Goal: Register for event/course

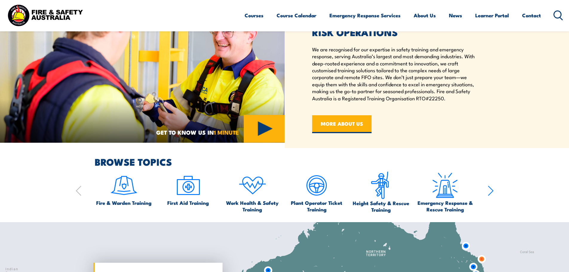
scroll to position [299, 0]
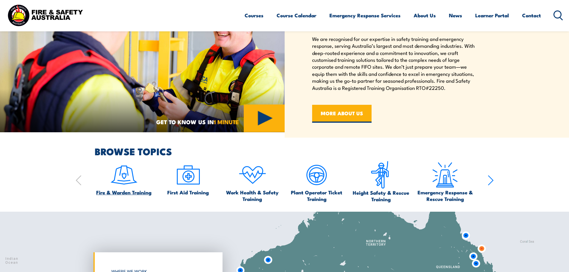
click at [126, 177] on img at bounding box center [124, 175] width 28 height 28
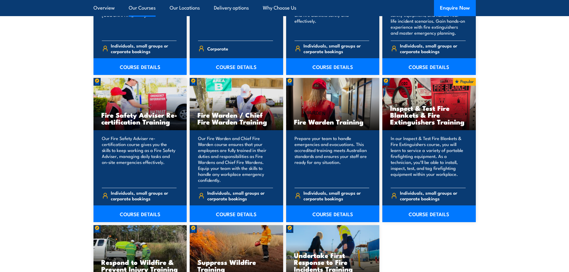
scroll to position [747, 0]
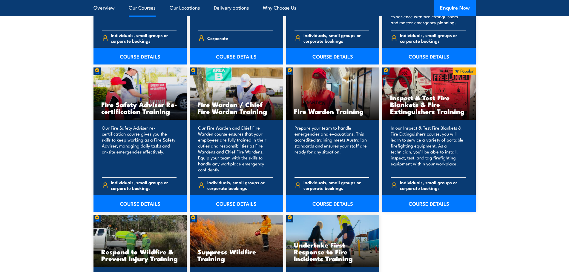
click at [334, 202] on link "COURSE DETAILS" at bounding box center [333, 203] width 94 height 17
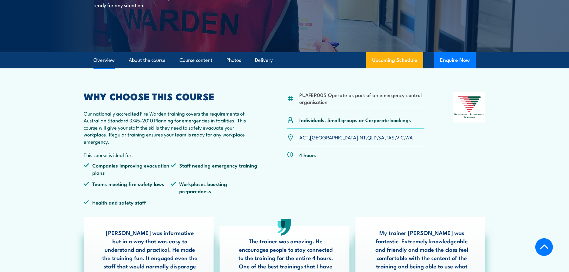
scroll to position [120, 0]
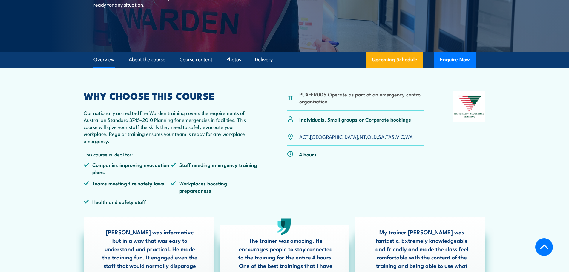
click at [378, 137] on link "SA" at bounding box center [381, 136] width 6 height 7
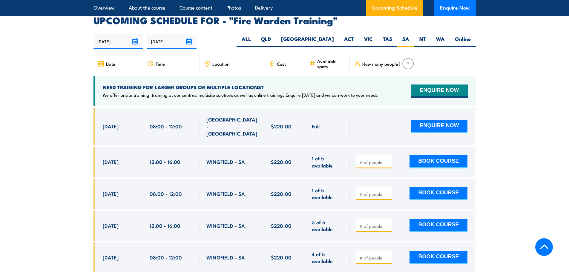
scroll to position [1111, 0]
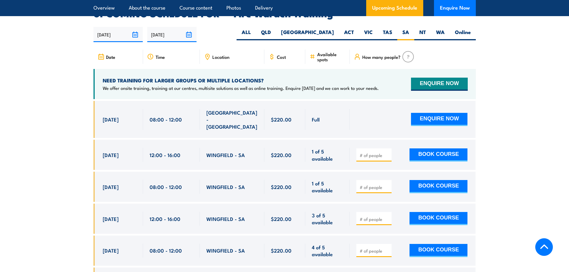
drag, startPoint x: 440, startPoint y: 135, endPoint x: 460, endPoint y: 152, distance: 26.3
click at [440, 149] on button "BOOK COURSE" at bounding box center [439, 155] width 58 height 13
type input "1"
click at [387, 152] on input "1" at bounding box center [375, 155] width 30 height 6
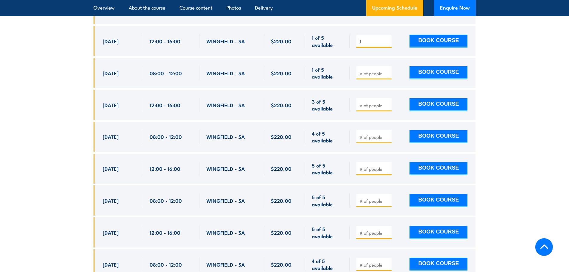
scroll to position [1171, 0]
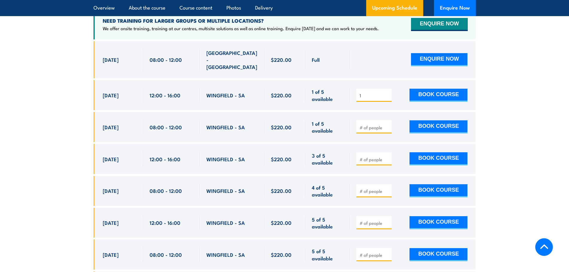
drag, startPoint x: 439, startPoint y: 78, endPoint x: 417, endPoint y: 86, distance: 23.4
click at [439, 89] on button "BOOK COURSE" at bounding box center [439, 95] width 58 height 13
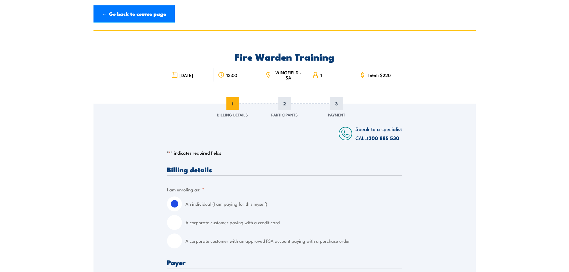
scroll to position [30, 0]
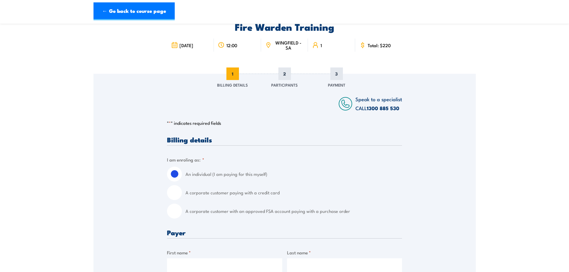
click at [174, 190] on input "A corporate customer paying with a credit card" at bounding box center [174, 192] width 15 height 15
radio input "true"
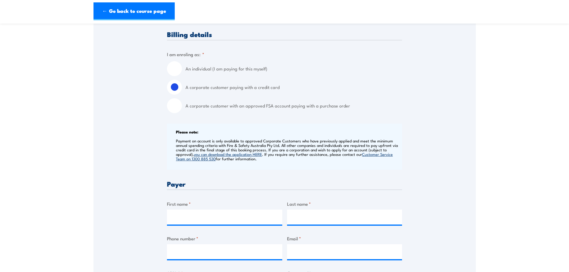
scroll to position [149, 0]
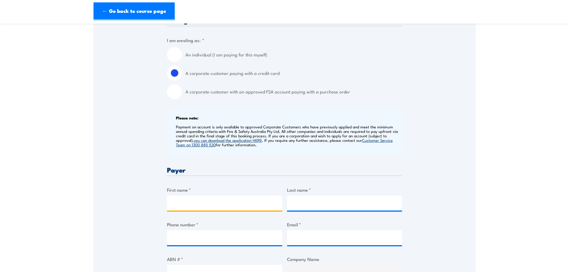
click at [212, 203] on input "First name *" at bounding box center [224, 203] width 115 height 15
type input "Rade"
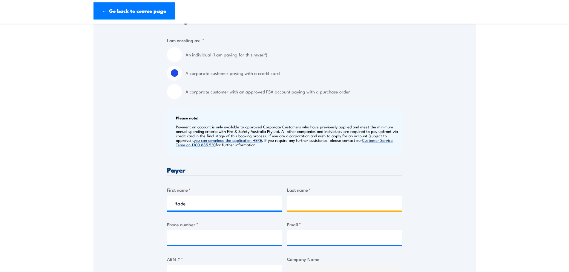
click at [321, 200] on input "Last name *" at bounding box center [344, 203] width 115 height 15
type input "Zukanovic"
click at [208, 239] on input "Phone number *" at bounding box center [224, 237] width 115 height 15
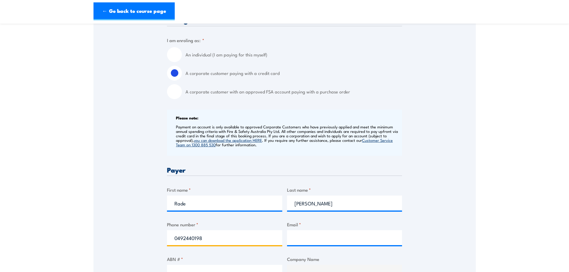
type input "0492440198"
click at [306, 233] on input "Email *" at bounding box center [344, 237] width 115 height 15
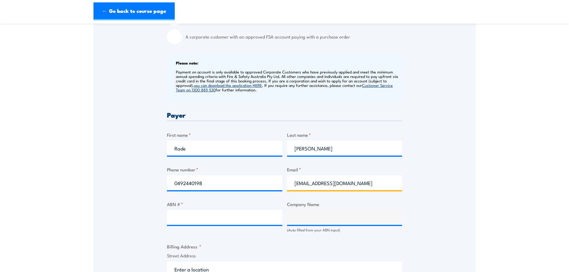
scroll to position [209, 0]
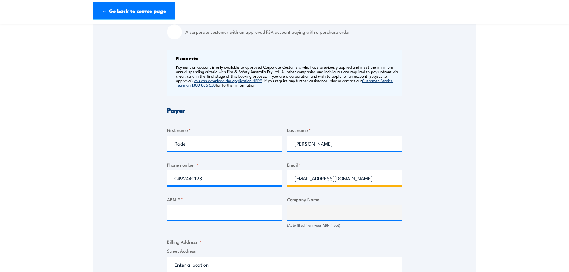
type input "rade@collisioncare.com.au"
click at [207, 212] on input "ABN # *" at bounding box center [224, 212] width 115 height 15
click at [189, 207] on input "ABN # *" at bounding box center [224, 212] width 115 height 15
type input "a"
type input "65 683 078 382"
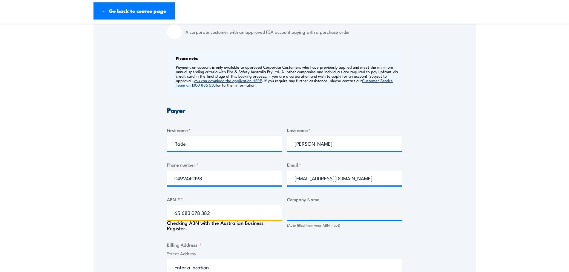
type input "SOUTH ADELAIDE AUTOBODY PTY LTD"
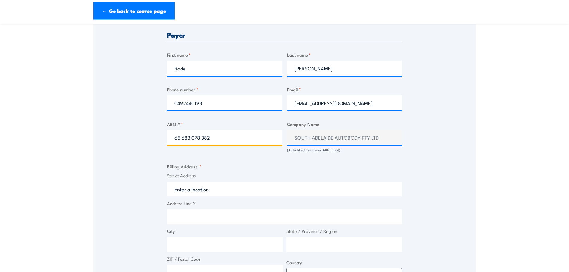
scroll to position [299, 0]
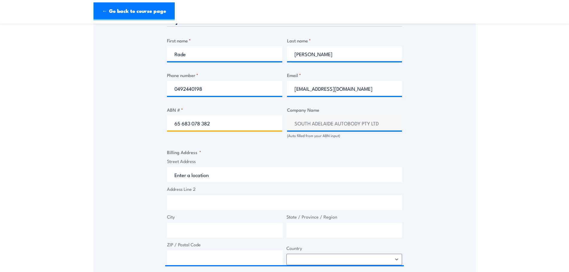
type input "65 683 078 382"
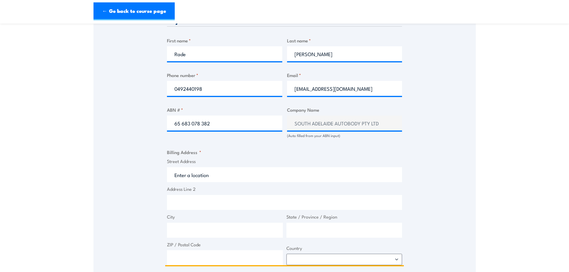
click at [224, 174] on input "Street Address" at bounding box center [284, 174] width 235 height 15
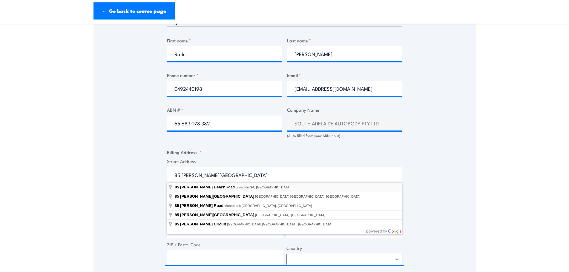
type input "85 O'Sullivan Beach Road, Lonsdale SA, Australia"
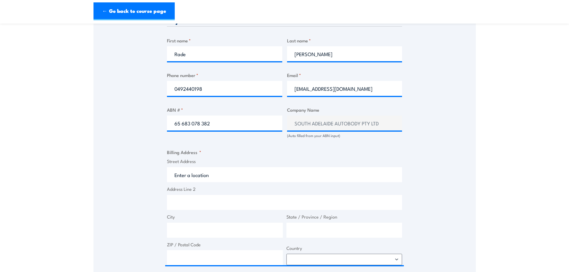
type input "85 O'Sullivan Beach Rd"
type input "Lonsdale"
type input "South Australia"
type input "5160"
select select "Australia"
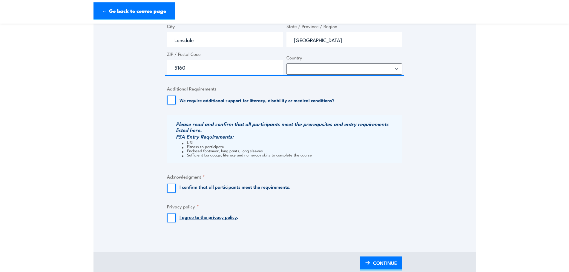
scroll to position [508, 0]
